Goal: Find specific page/section: Find specific page/section

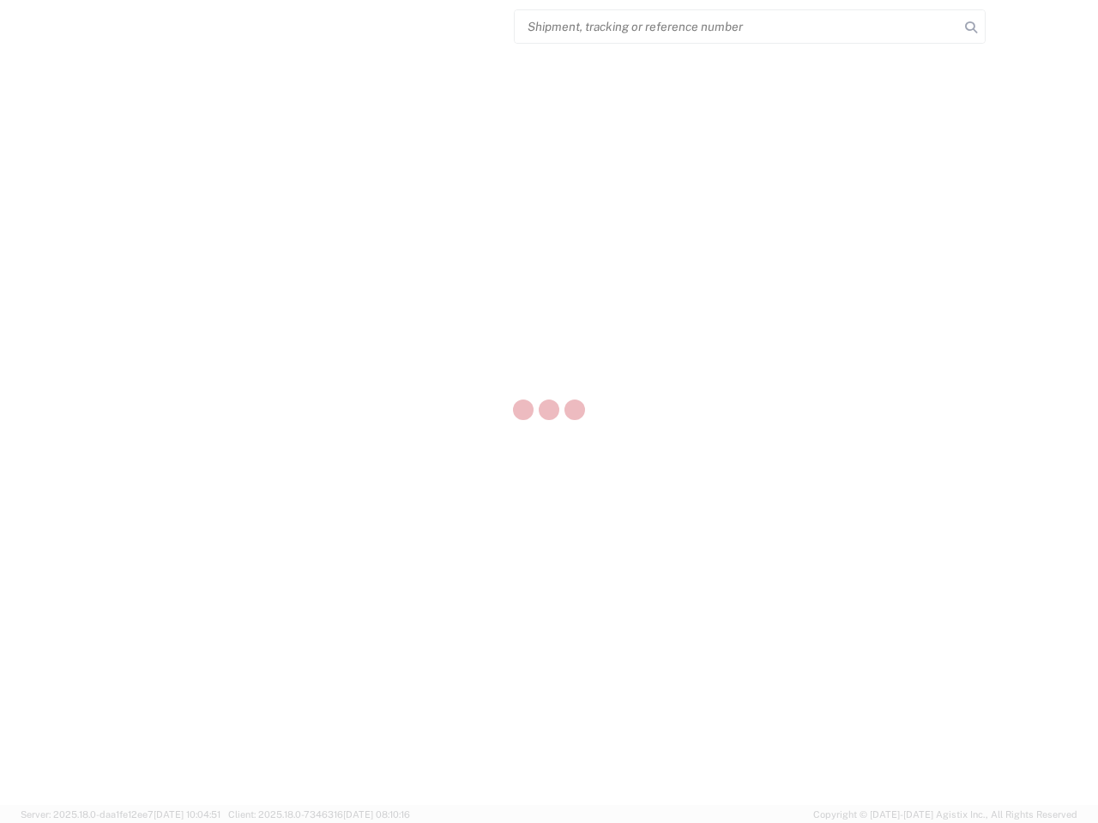
select select "US"
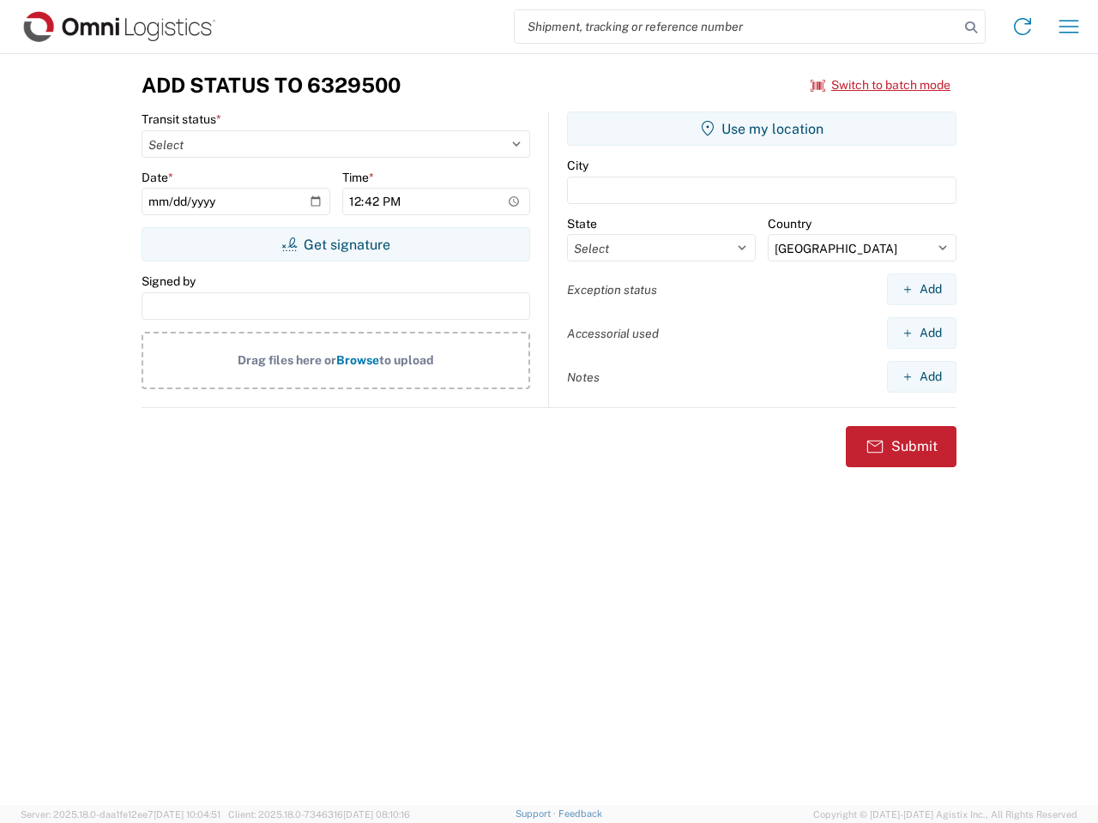
click at [737, 27] on input "search" at bounding box center [737, 26] width 444 height 33
click at [971, 27] on icon at bounding box center [971, 27] width 24 height 24
click at [1022, 27] on icon at bounding box center [1022, 26] width 27 height 27
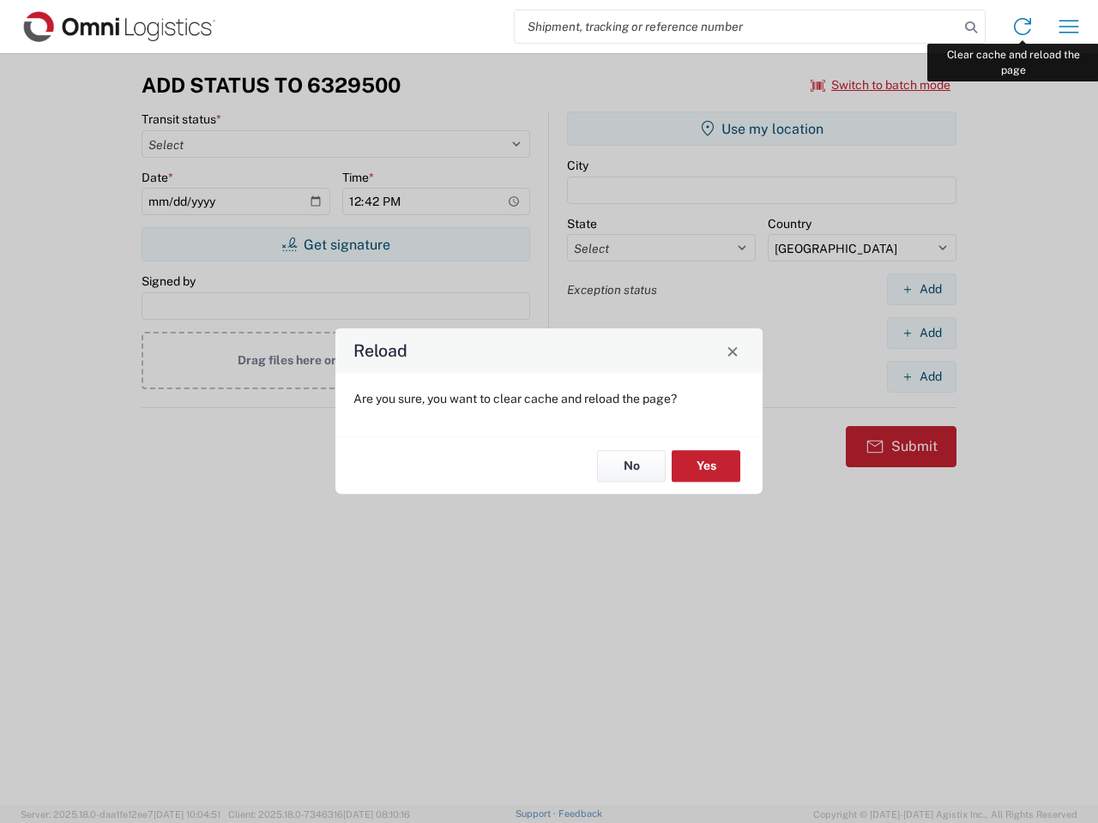
click at [1069, 27] on div "Reload Are you sure, you want to clear cache and reload the page? No Yes" at bounding box center [549, 411] width 1098 height 823
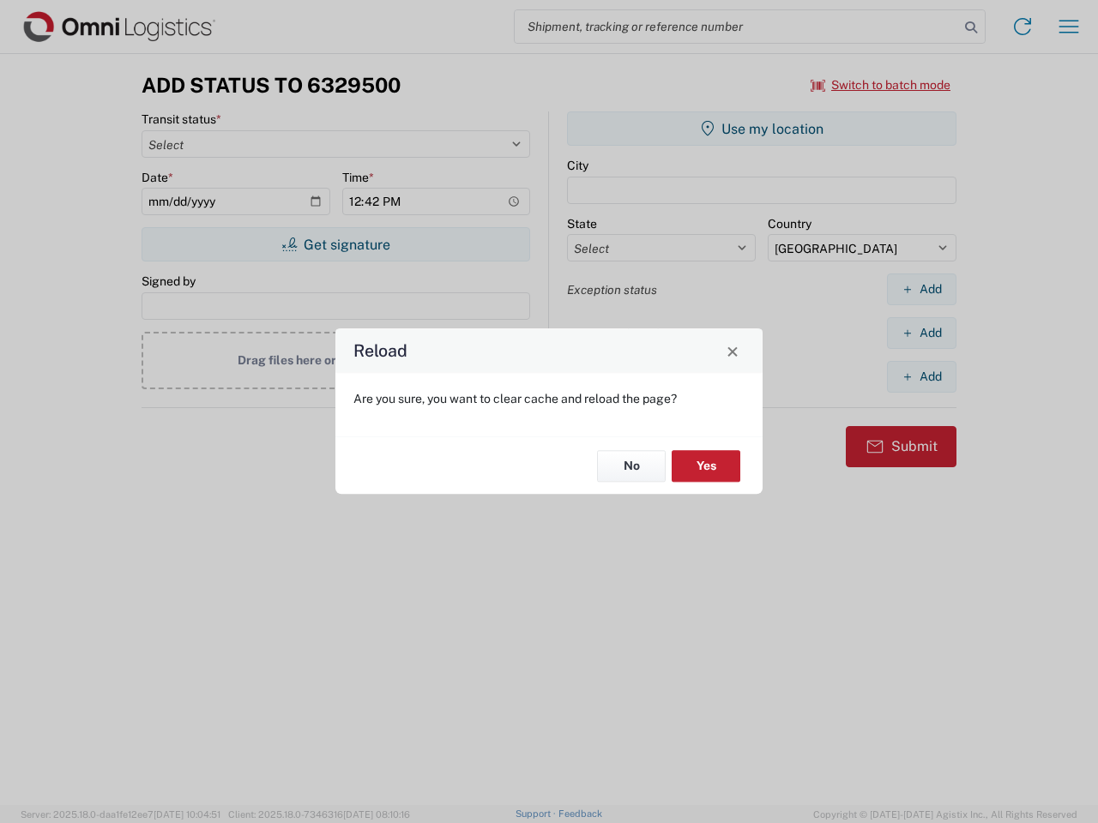
click at [881, 85] on div "Reload Are you sure, you want to clear cache and reload the page? No Yes" at bounding box center [549, 411] width 1098 height 823
click at [335, 244] on div "Reload Are you sure, you want to clear cache and reload the page? No Yes" at bounding box center [549, 411] width 1098 height 823
click at [762, 129] on div "Reload Are you sure, you want to clear cache and reload the page? No Yes" at bounding box center [549, 411] width 1098 height 823
click at [921, 289] on div "Reload Are you sure, you want to clear cache and reload the page? No Yes" at bounding box center [549, 411] width 1098 height 823
click at [921, 333] on div "Reload Are you sure, you want to clear cache and reload the page? No Yes" at bounding box center [549, 411] width 1098 height 823
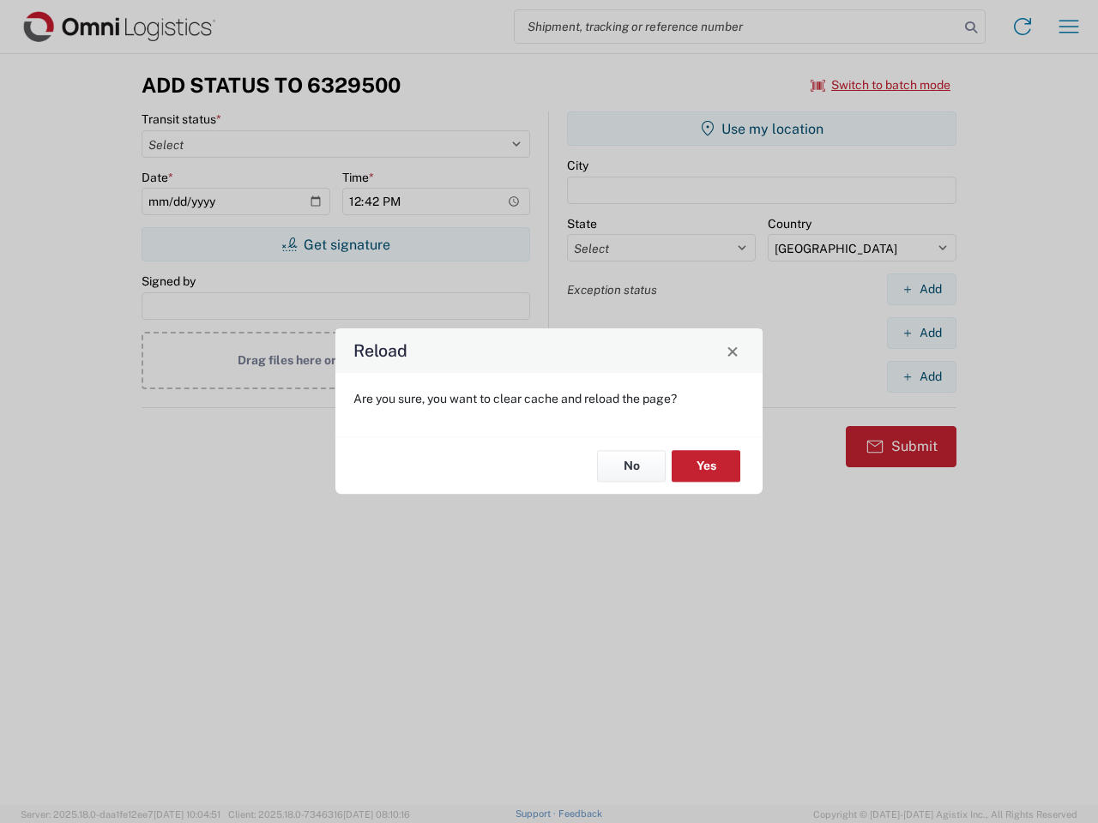
click at [921, 377] on div "Reload Are you sure, you want to clear cache and reload the page? No Yes" at bounding box center [549, 411] width 1098 height 823
